Goal: Check status: Check status

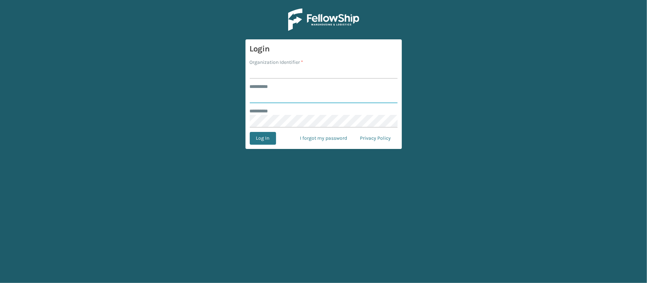
type input "********"
click at [288, 78] on input "Organization Identifier *" at bounding box center [324, 72] width 148 height 13
type input "MilliardLV"
click at [268, 140] on button "Log In" at bounding box center [263, 138] width 26 height 13
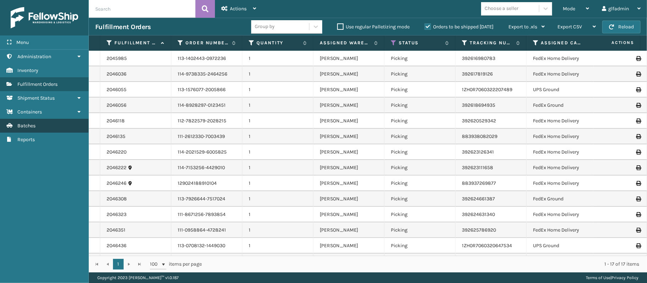
click at [54, 127] on link "Batches" at bounding box center [44, 126] width 88 height 14
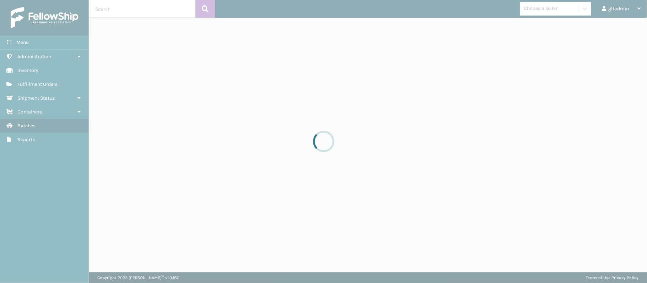
click at [54, 127] on div at bounding box center [323, 141] width 647 height 283
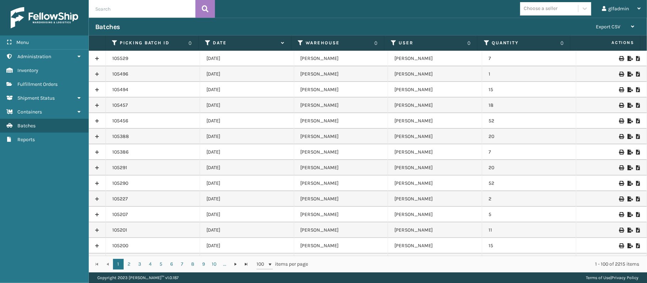
click at [606, 56] on td at bounding box center [611, 59] width 71 height 16
click at [606, 58] on icon at bounding box center [629, 58] width 4 height 5
